Goal: Task Accomplishment & Management: Use online tool/utility

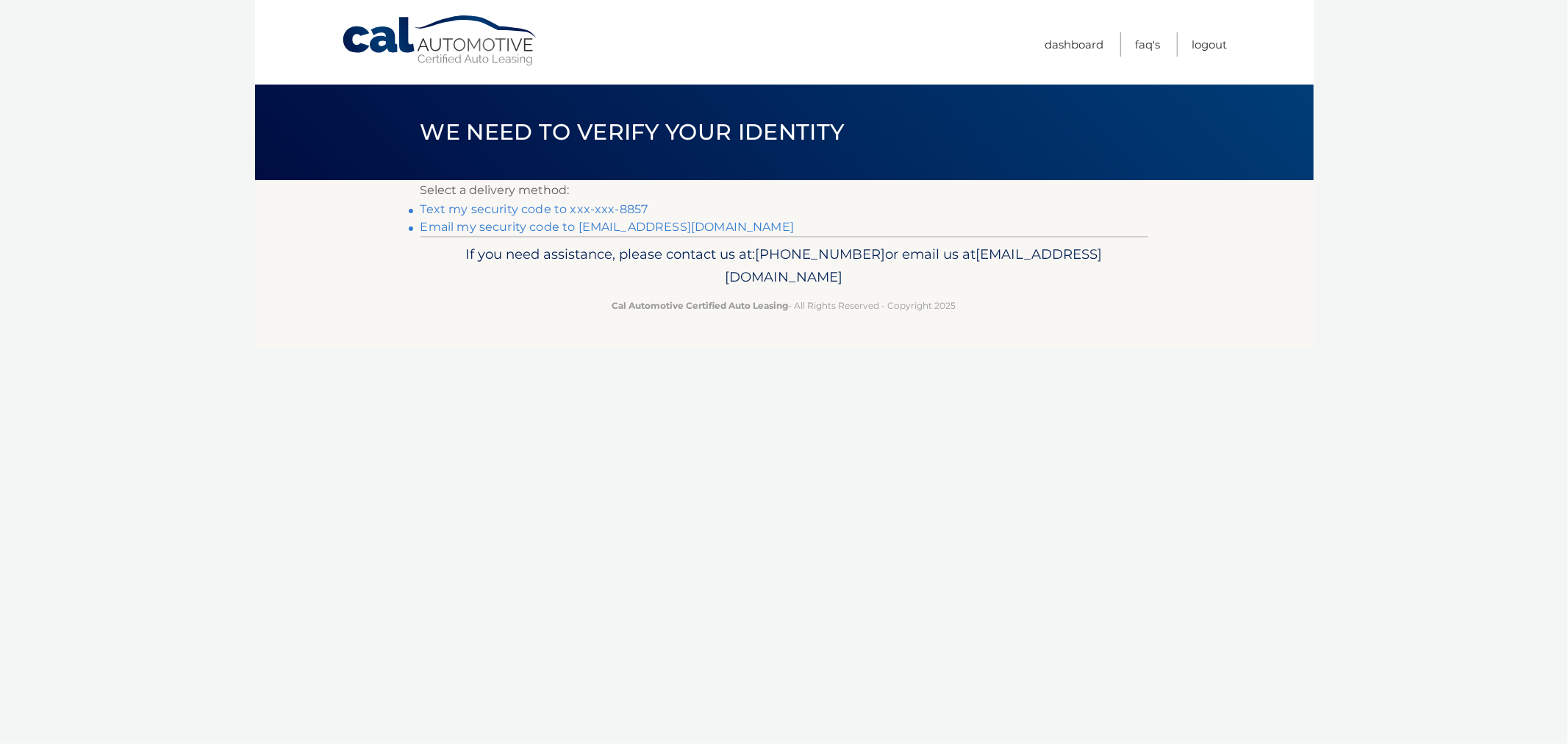
click at [541, 210] on link "Text my security code to xxx-xxx-8857" at bounding box center [535, 209] width 228 height 14
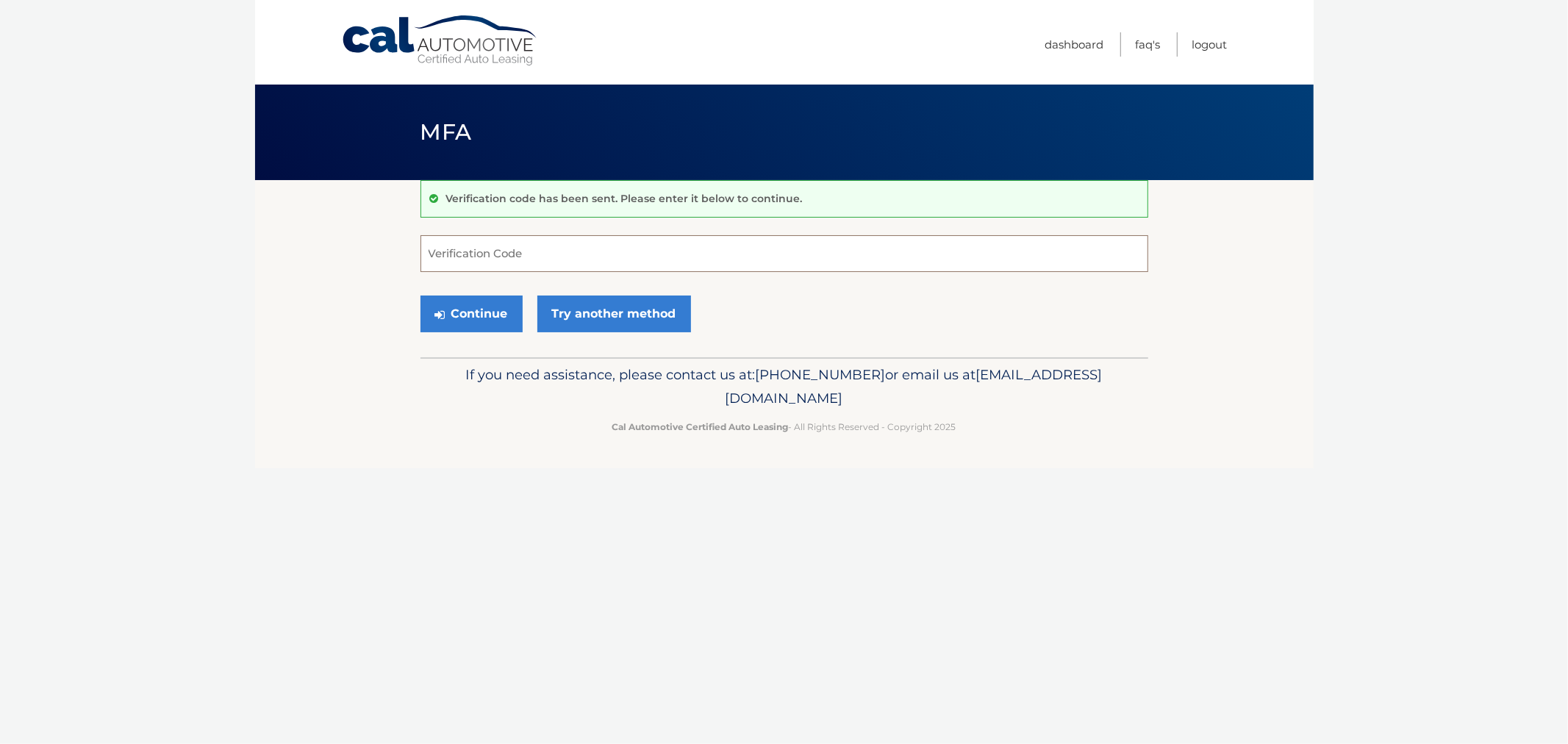
click at [517, 243] on input "Verification Code" at bounding box center [784, 254] width 728 height 37
type input "812149"
click at [421, 296] on button "Continue" at bounding box center [471, 314] width 102 height 37
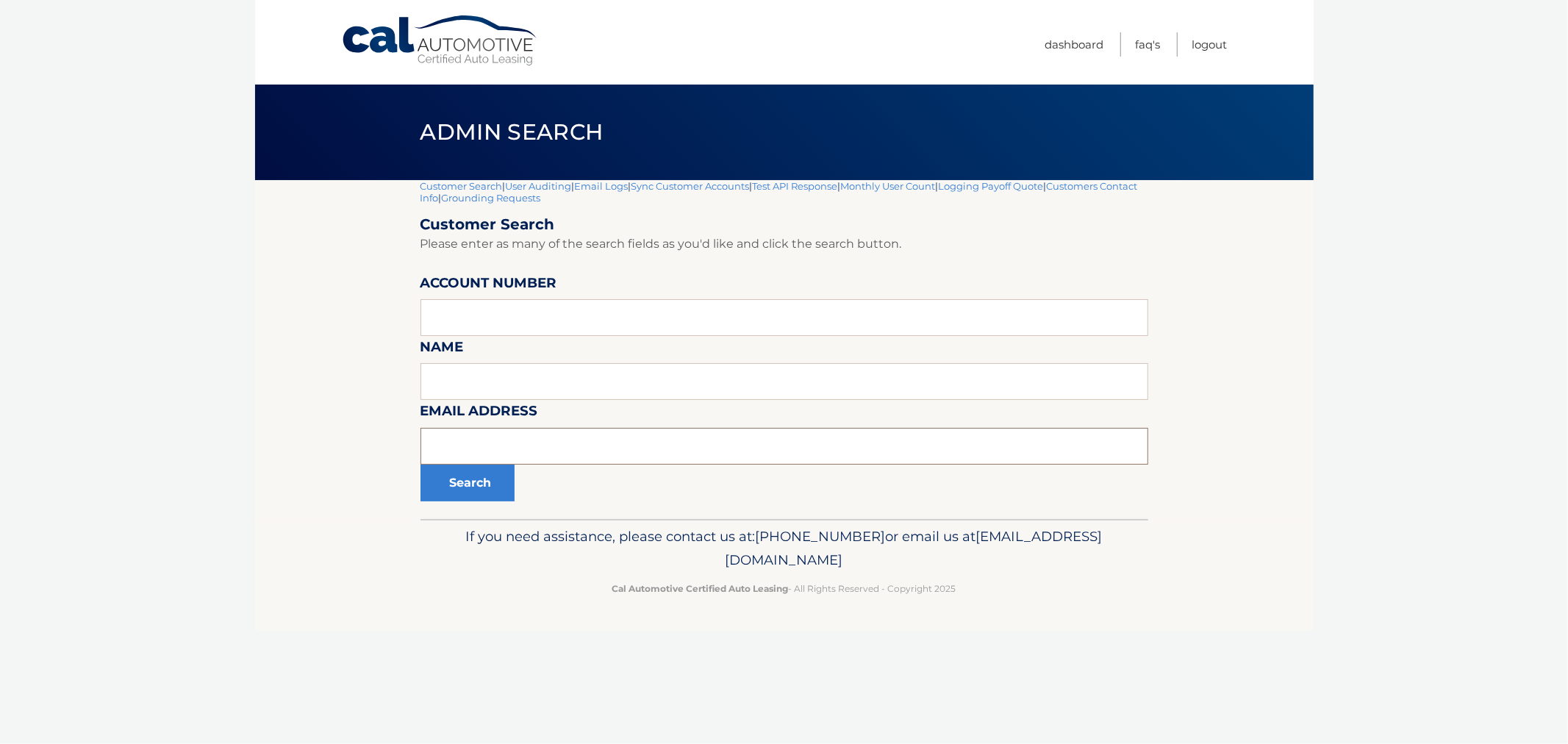
click at [533, 453] on input "text" at bounding box center [784, 446] width 728 height 37
paste input "[EMAIL_ADDRESS][DOMAIN_NAME]"
type input "[EMAIL_ADDRESS][DOMAIN_NAME]"
click at [459, 494] on button "Search" at bounding box center [467, 483] width 94 height 37
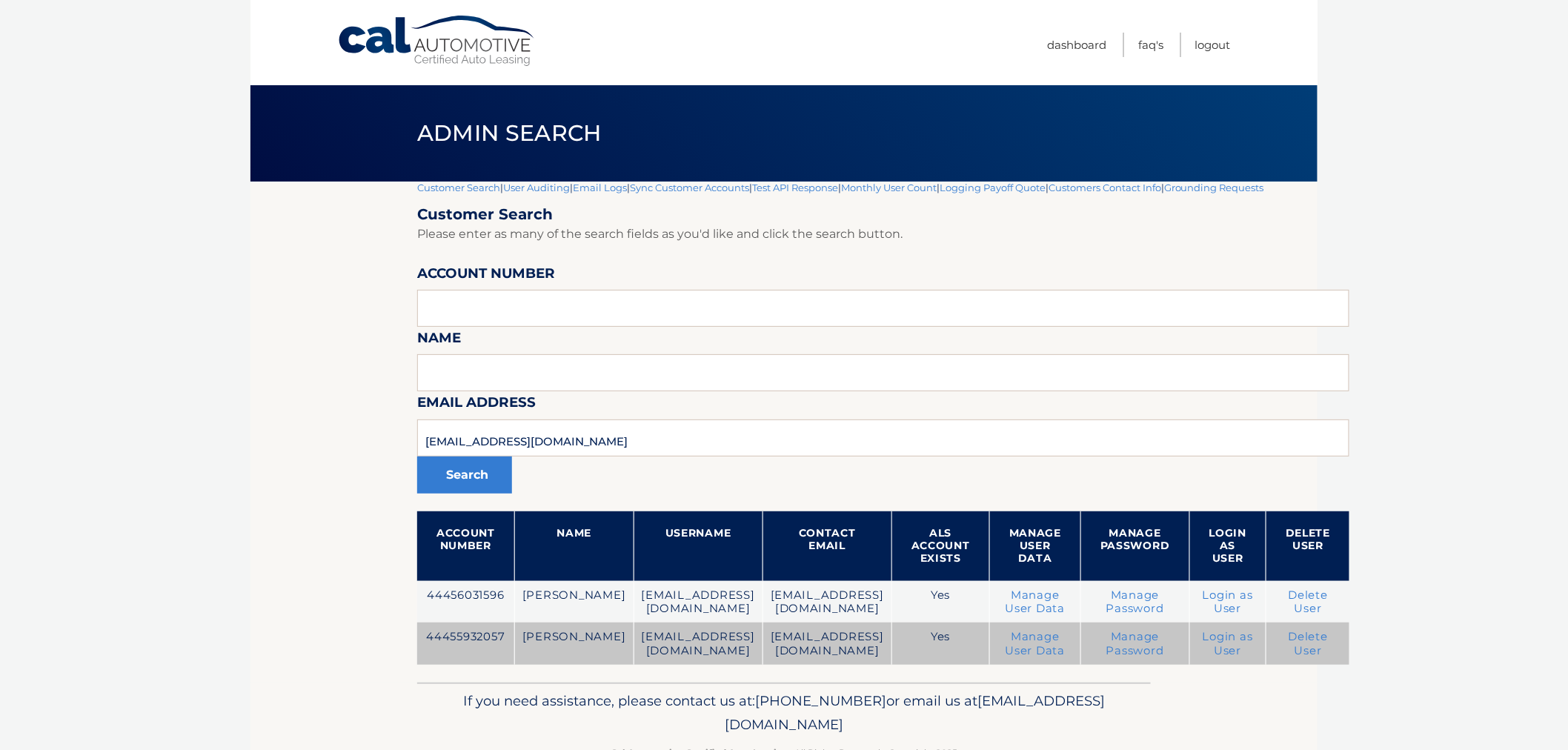
click at [471, 639] on td "44455932057" at bounding box center [465, 644] width 97 height 42
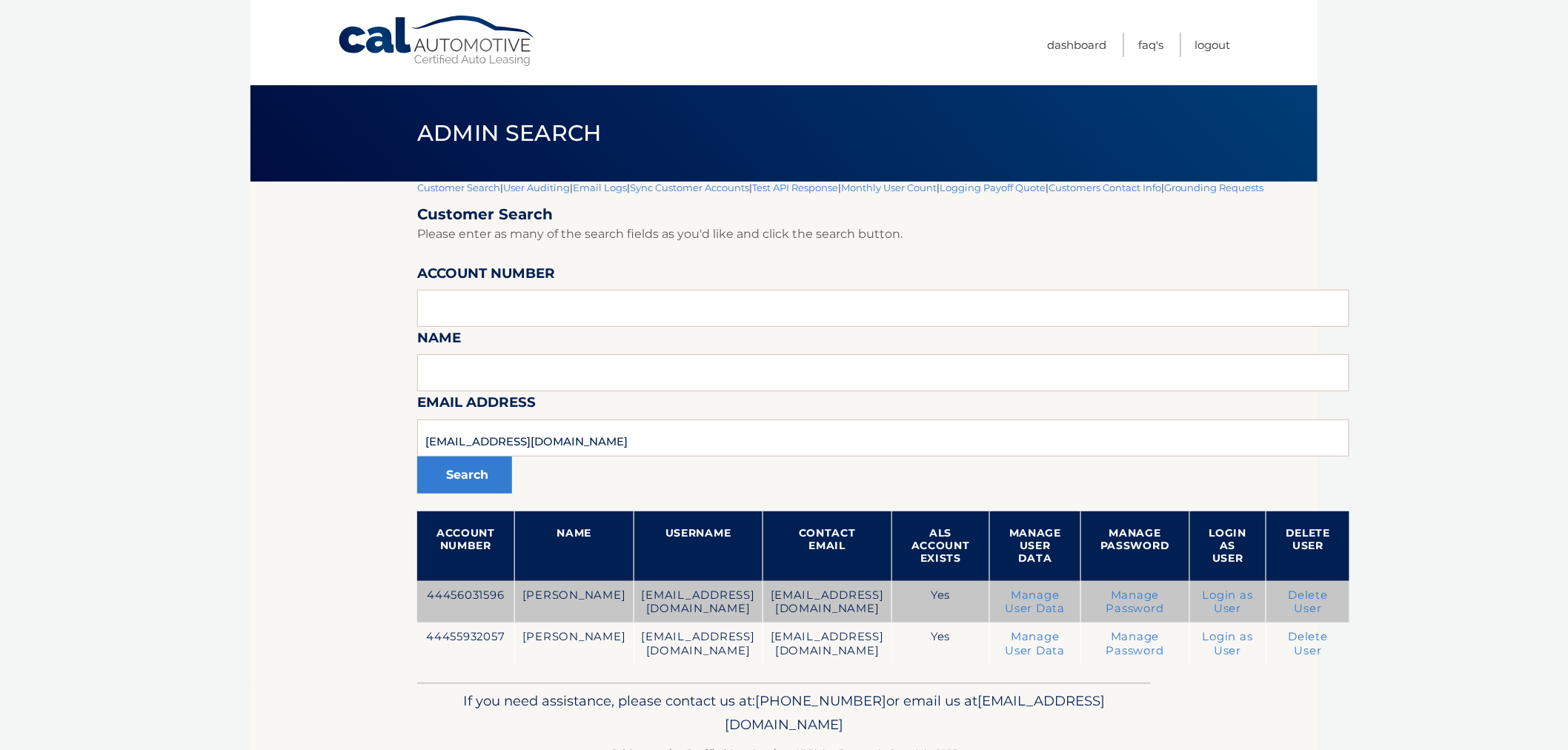
click at [472, 594] on td "44456031596" at bounding box center [465, 602] width 97 height 42
copy td "44456031596"
